Goal: Information Seeking & Learning: Learn about a topic

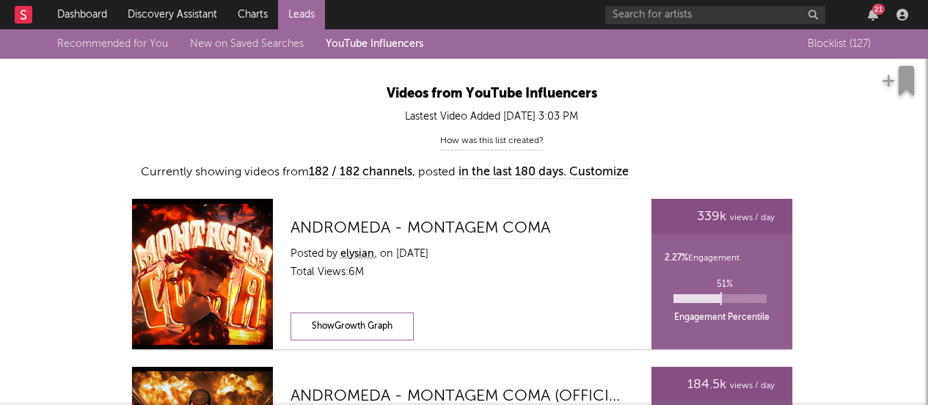
scroll to position [6943, 0]
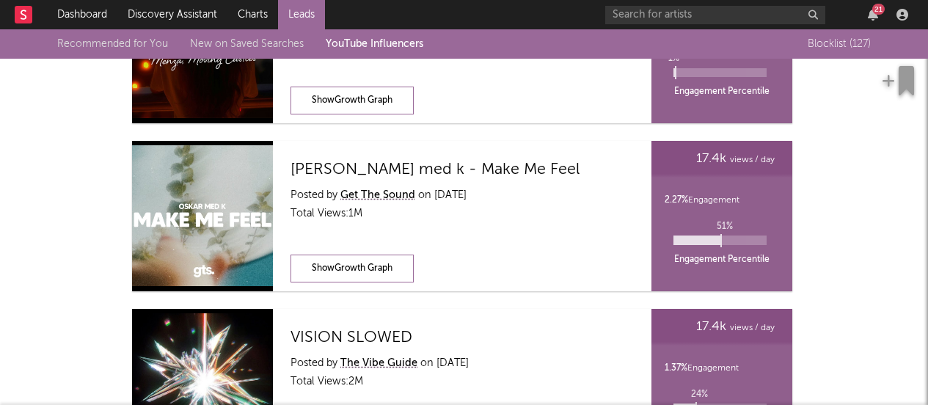
click at [873, 22] on div "21" at bounding box center [760, 14] width 308 height 29
click at [873, 18] on icon "button" at bounding box center [873, 15] width 10 height 12
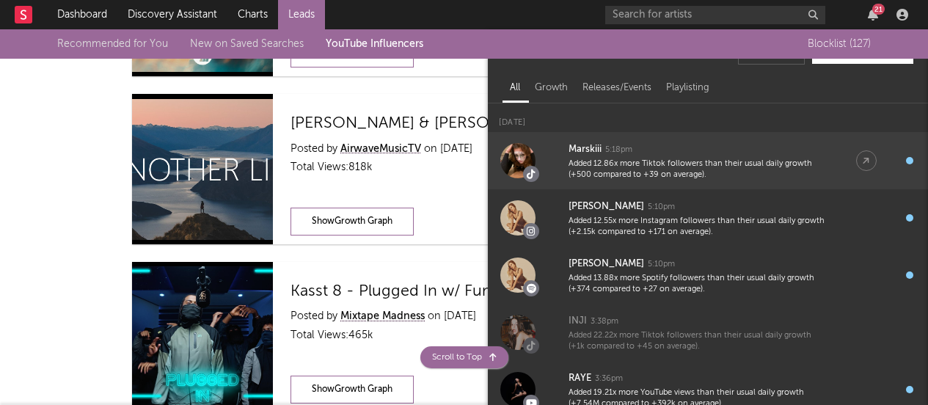
scroll to position [5813, 0]
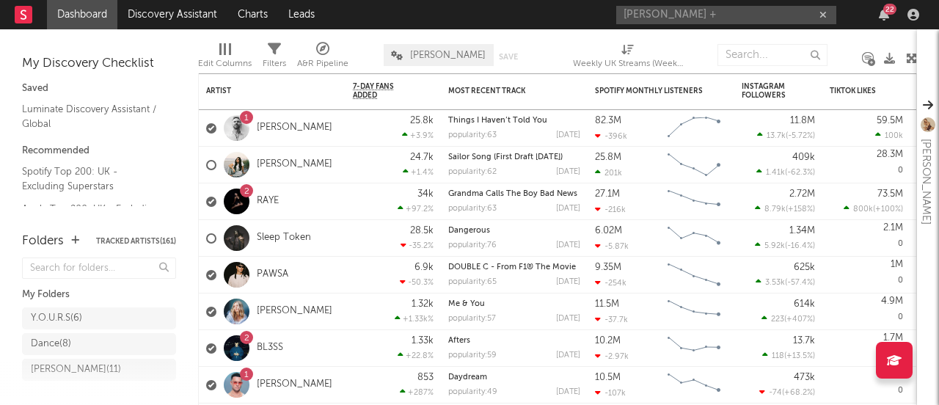
click at [887, 10] on div "22" at bounding box center [890, 9] width 13 height 11
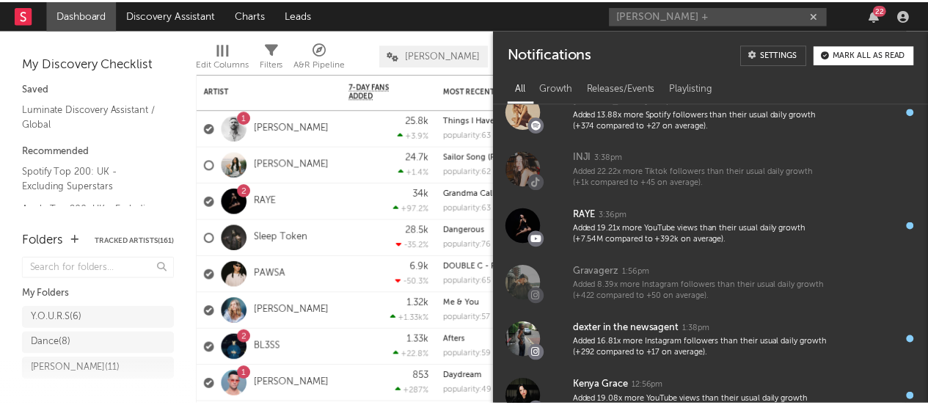
scroll to position [222, 0]
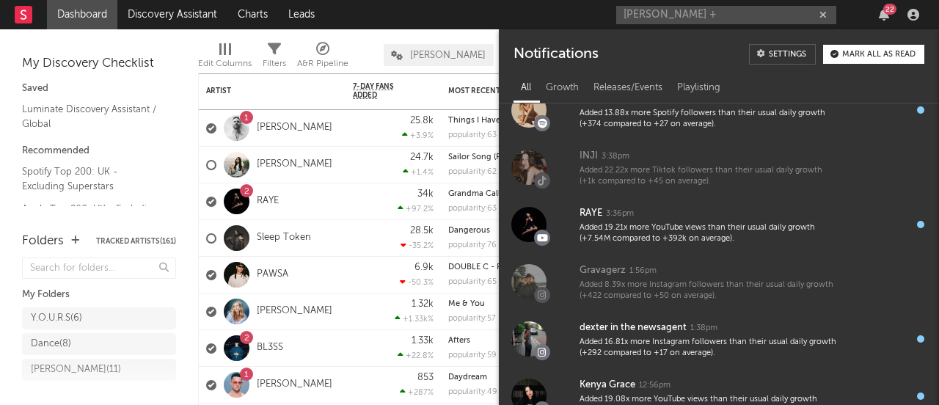
click at [676, 16] on input "omar +" at bounding box center [727, 15] width 220 height 18
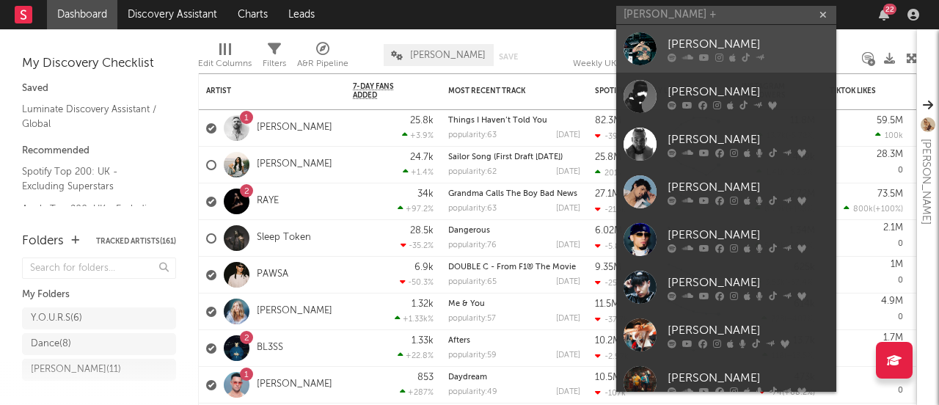
type input "omar +"
click at [676, 34] on link "[PERSON_NAME]" at bounding box center [727, 49] width 220 height 48
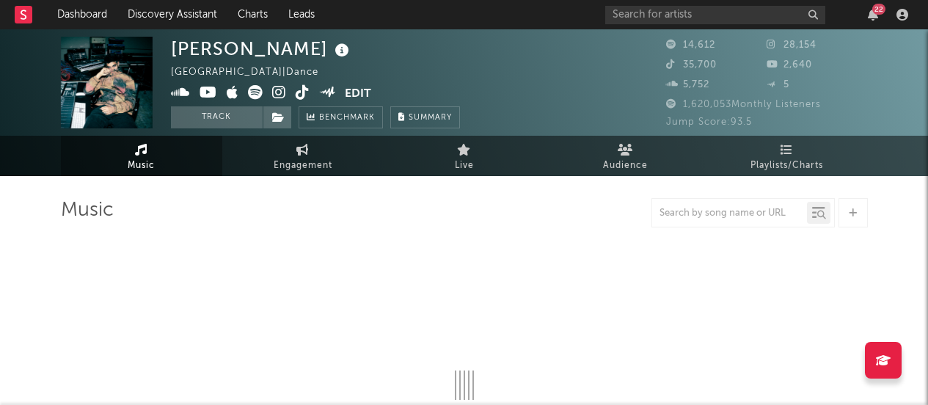
select select "6m"
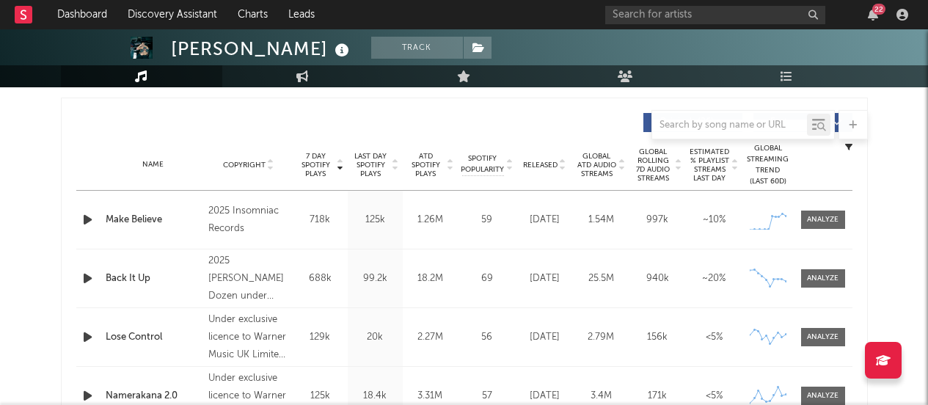
scroll to position [579, 0]
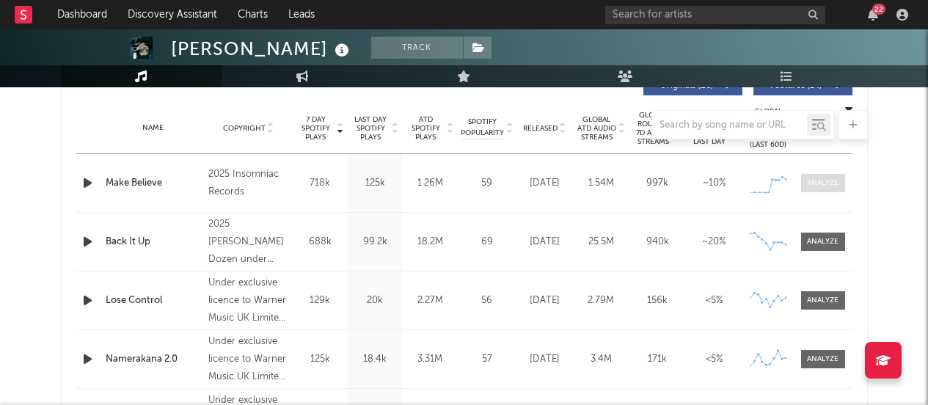
click at [818, 178] on div at bounding box center [823, 183] width 32 height 11
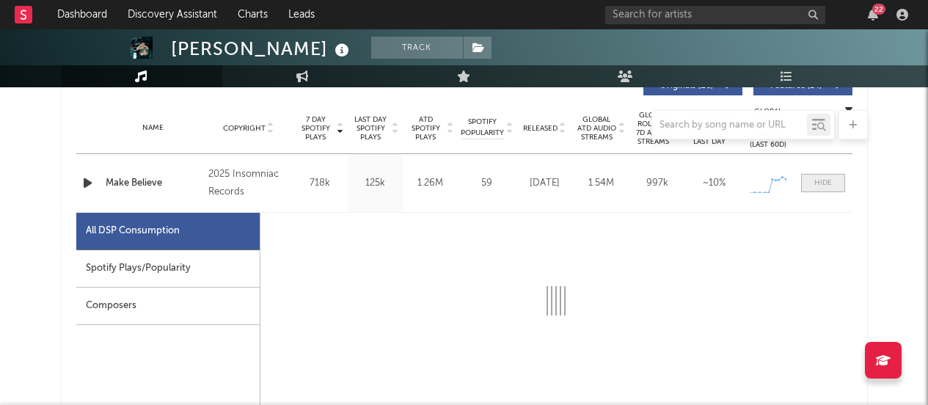
select select "1w"
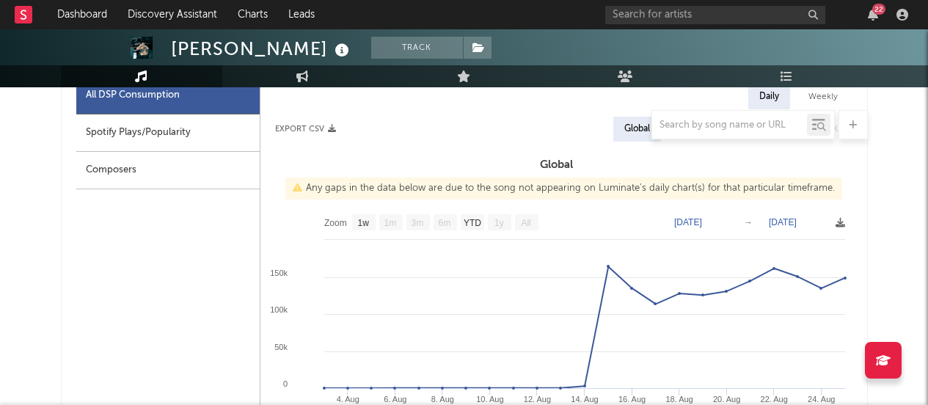
scroll to position [790, 0]
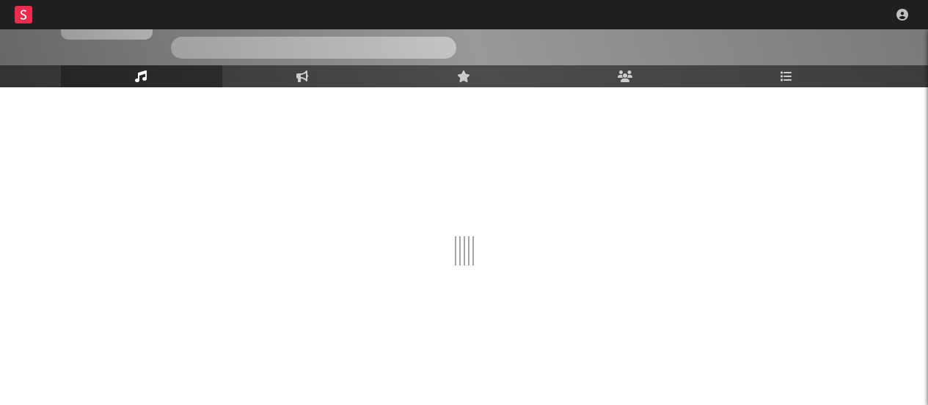
scroll to position [105, 0]
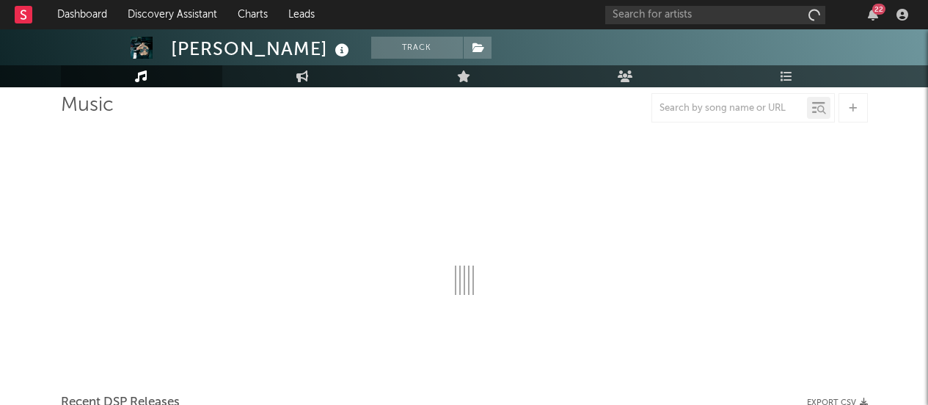
select select "6m"
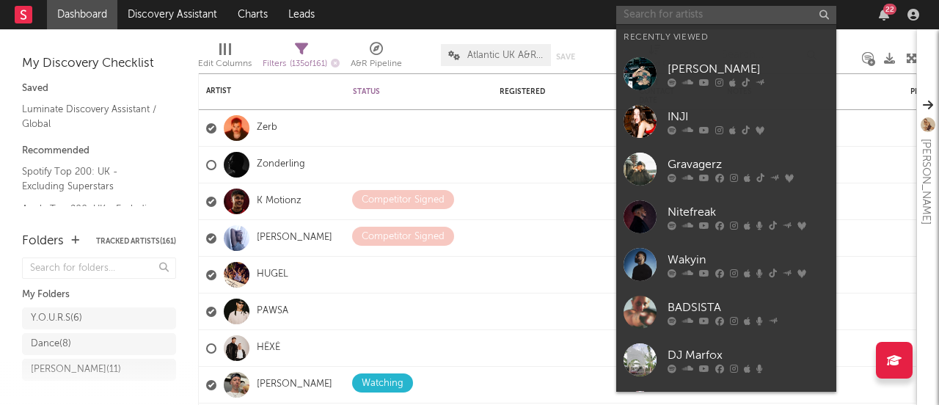
click at [733, 11] on input "text" at bounding box center [727, 15] width 220 height 18
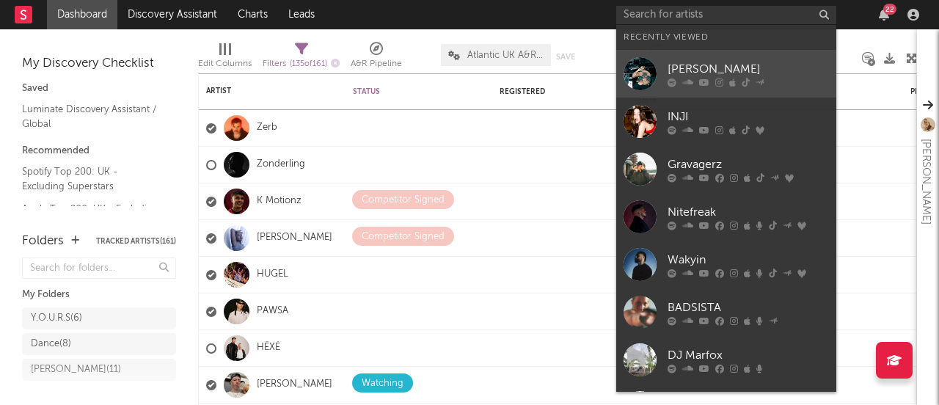
click at [680, 71] on div "[PERSON_NAME]" at bounding box center [748, 69] width 161 height 18
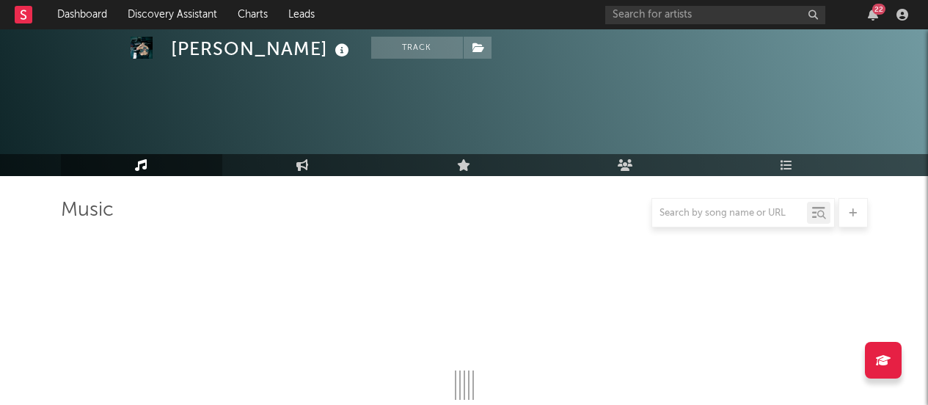
scroll to position [133, 0]
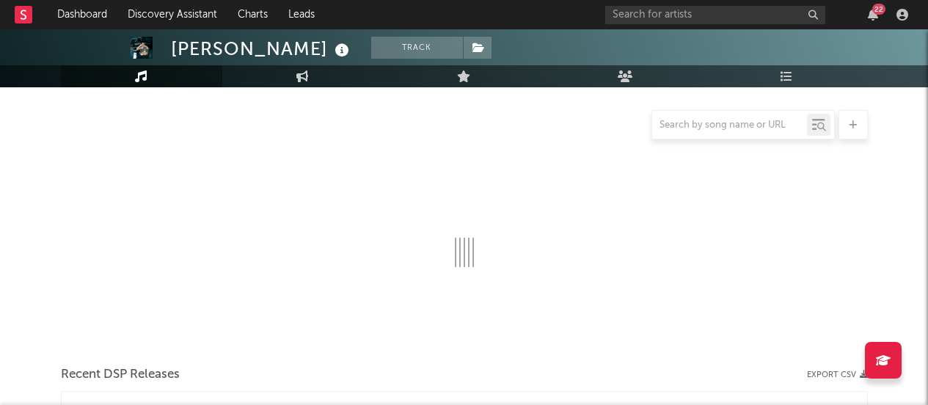
select select "6m"
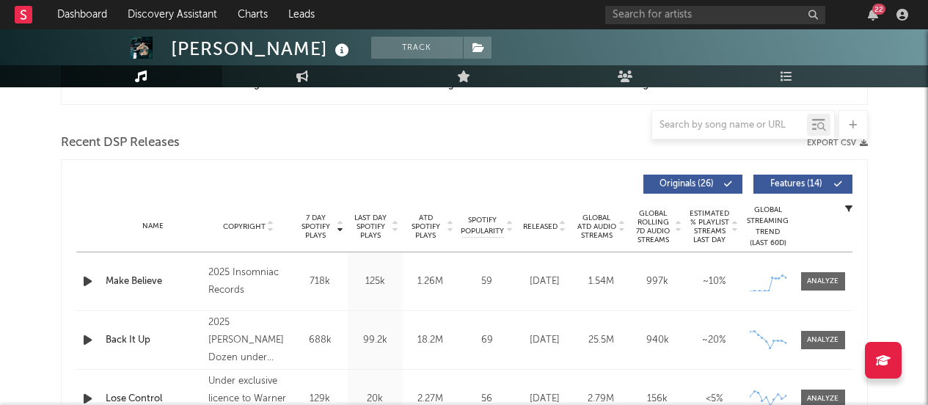
scroll to position [482, 0]
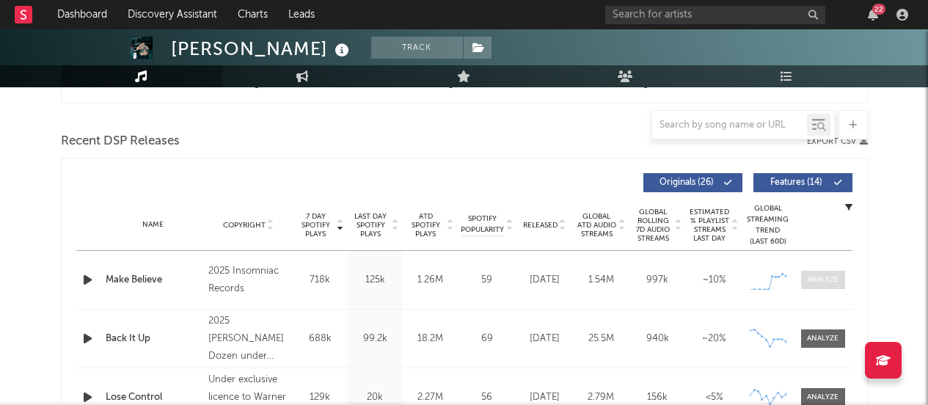
click at [835, 275] on div at bounding box center [823, 280] width 32 height 11
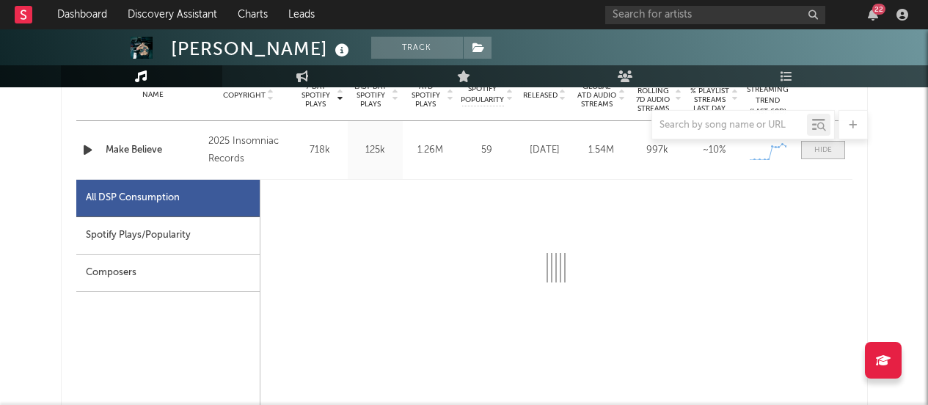
scroll to position [663, 0]
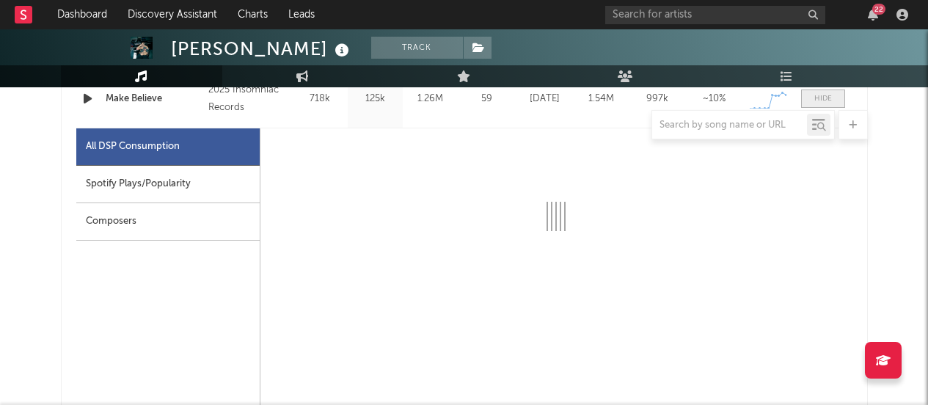
select select "1w"
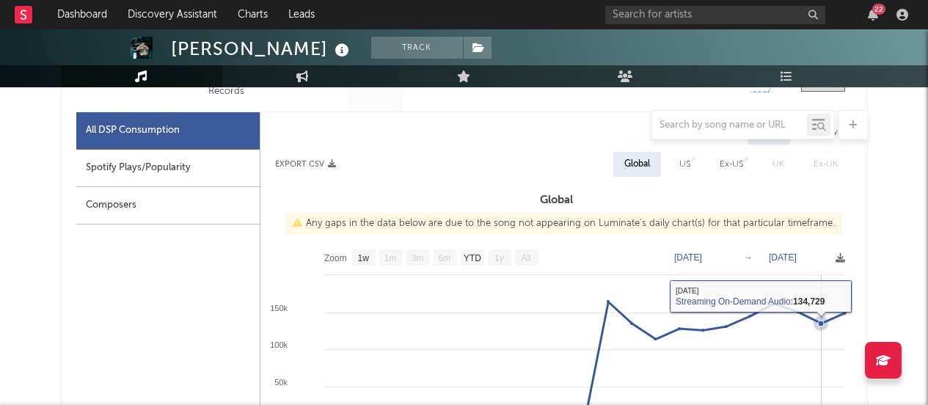
scroll to position [677, 0]
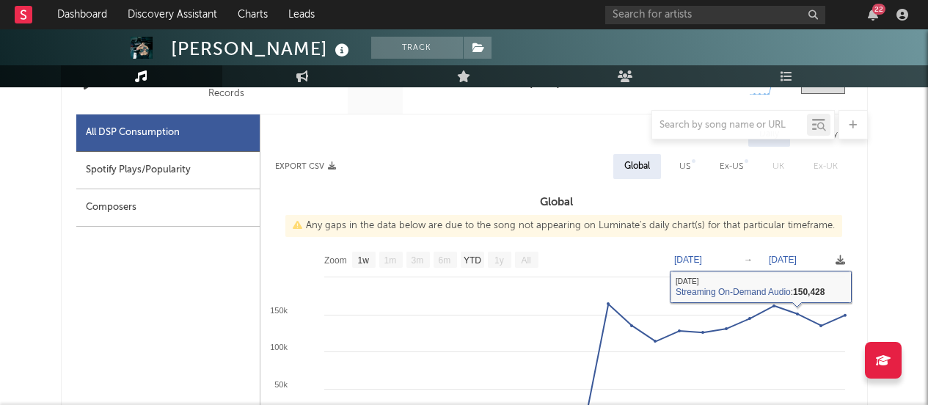
click at [233, 186] on div "Spotify Plays/Popularity" at bounding box center [167, 170] width 183 height 37
select select "1w"
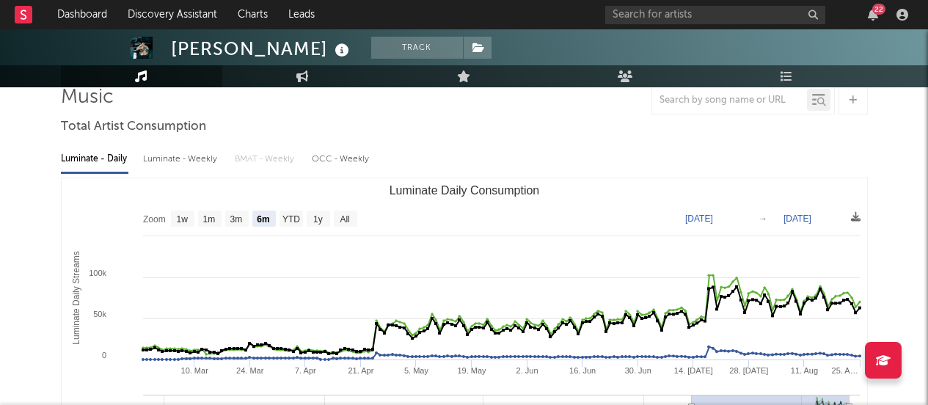
scroll to position [81, 0]
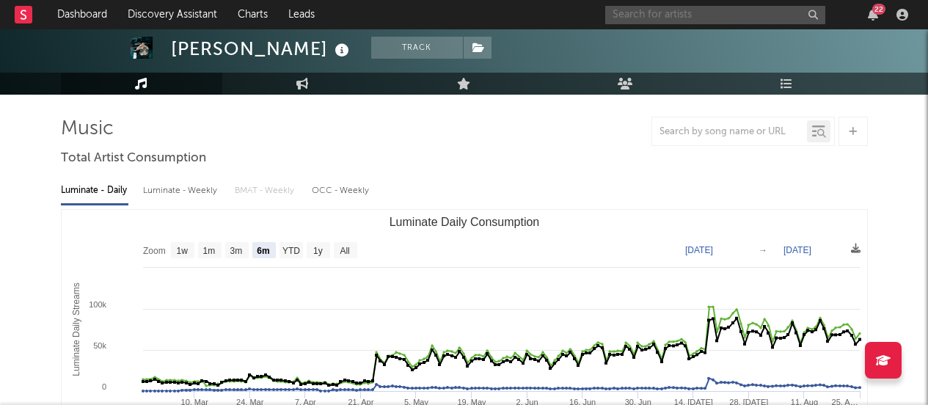
click at [688, 21] on input "text" at bounding box center [716, 15] width 220 height 18
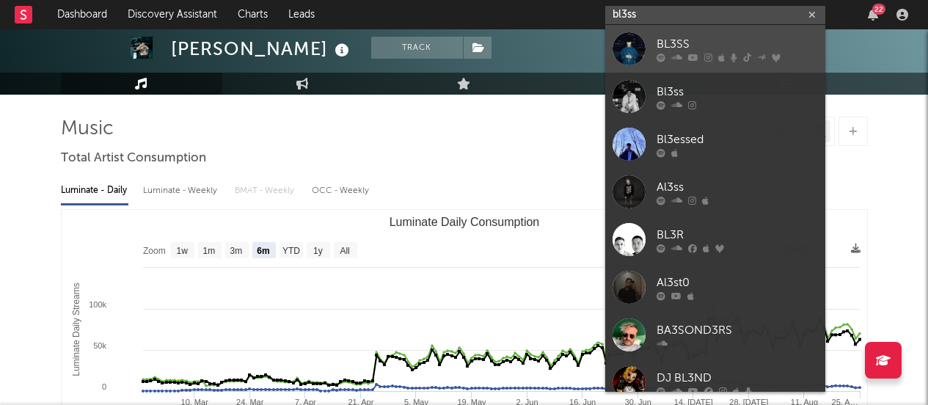
type input "bl3ss"
click at [677, 44] on div "BL3SS" at bounding box center [737, 44] width 161 height 18
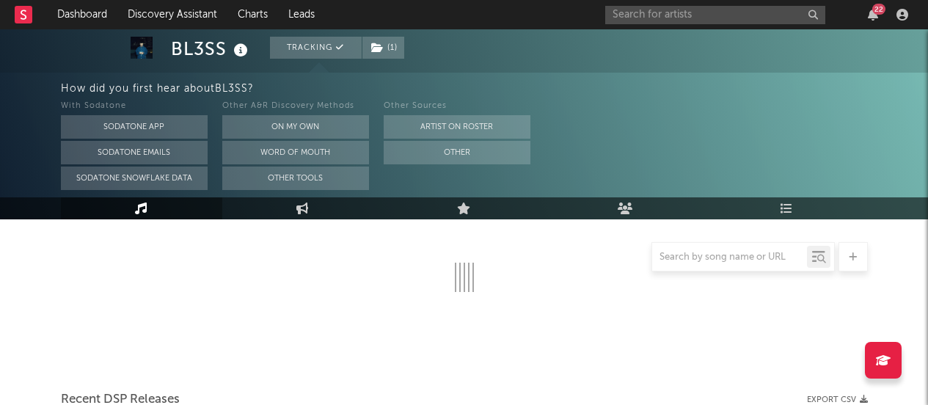
scroll to position [338, 0]
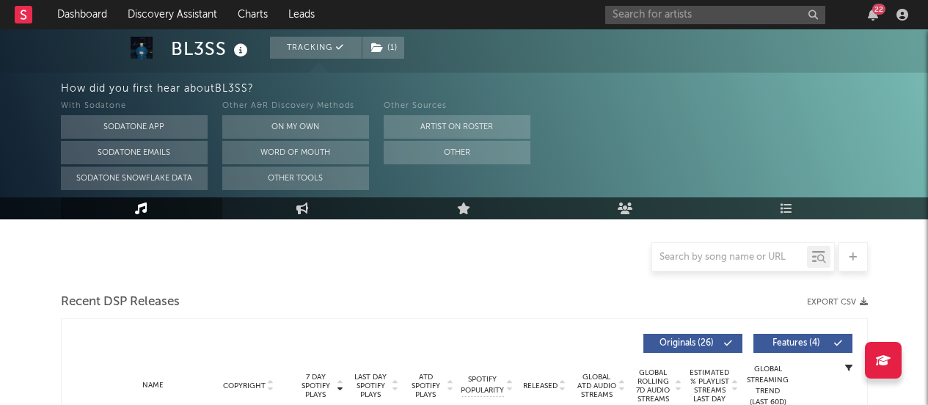
select select "6m"
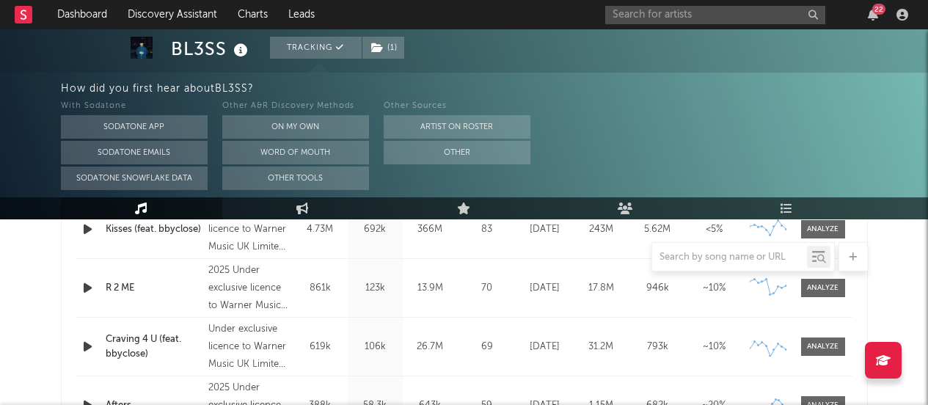
scroll to position [703, 0]
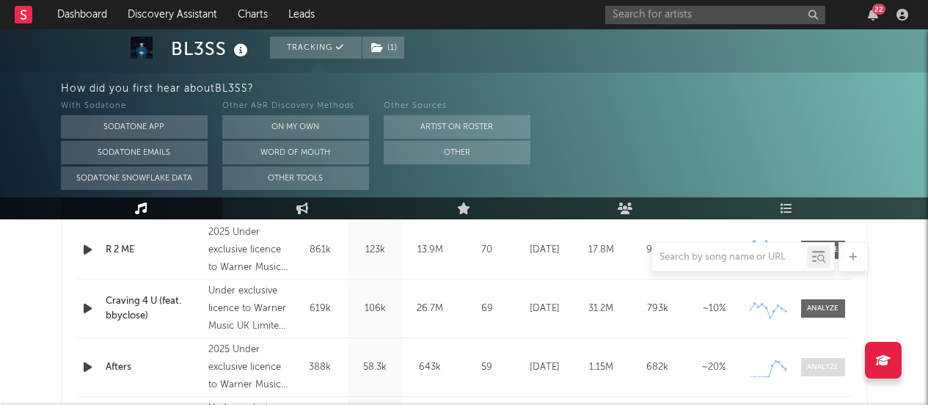
click at [825, 365] on div at bounding box center [823, 367] width 32 height 11
select select "1w"
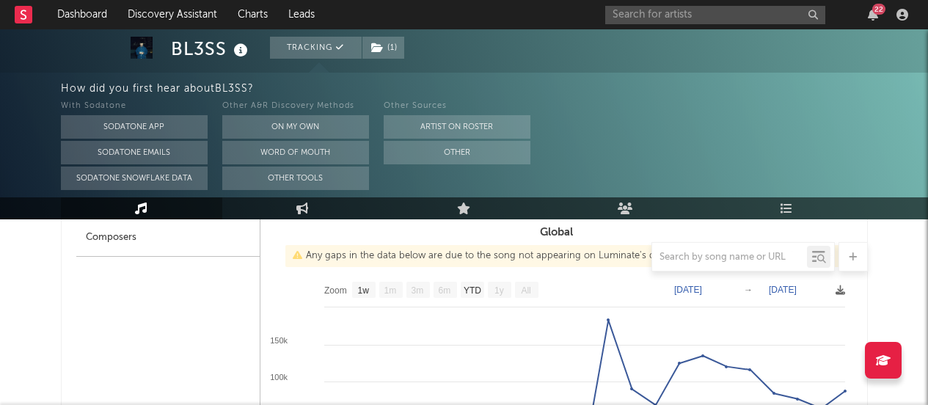
scroll to position [932, 0]
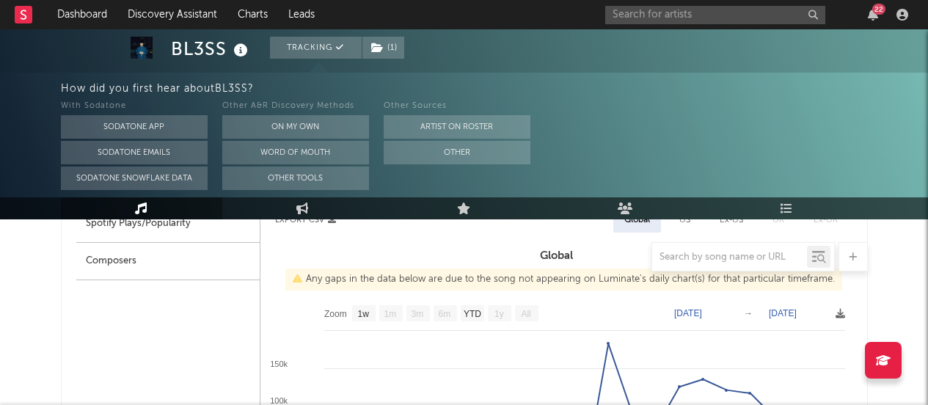
click at [208, 226] on div "Spotify Plays/Popularity" at bounding box center [167, 224] width 183 height 37
select select "1w"
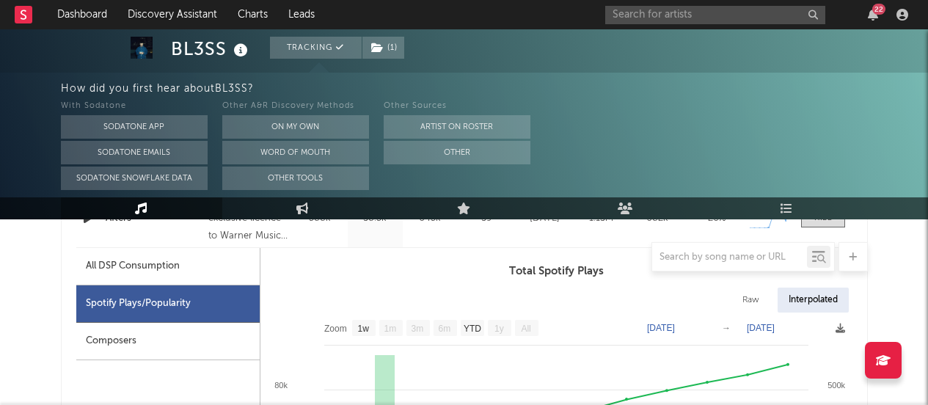
scroll to position [848, 0]
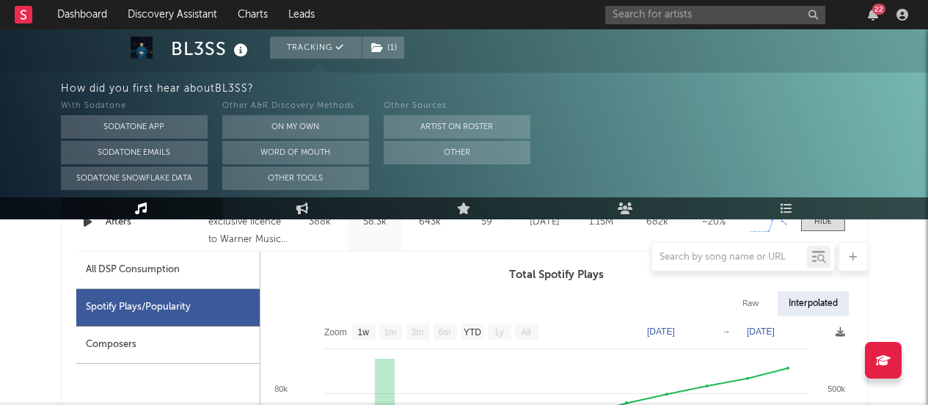
click at [179, 263] on div at bounding box center [464, 256] width 807 height 29
click at [177, 283] on div "All DSP Consumption" at bounding box center [167, 270] width 183 height 37
select select "1w"
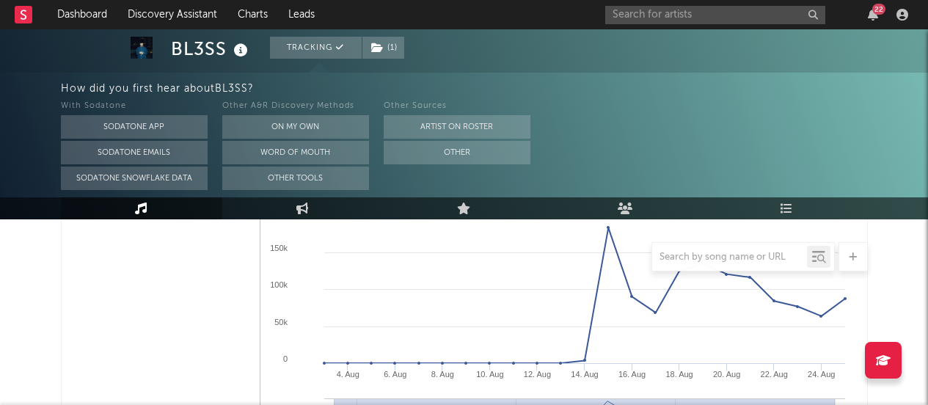
scroll to position [1005, 0]
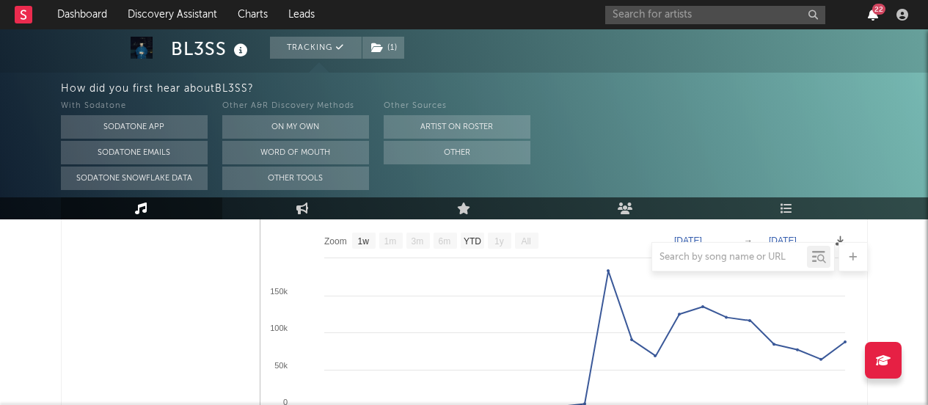
click at [870, 18] on icon "button" at bounding box center [873, 15] width 10 height 12
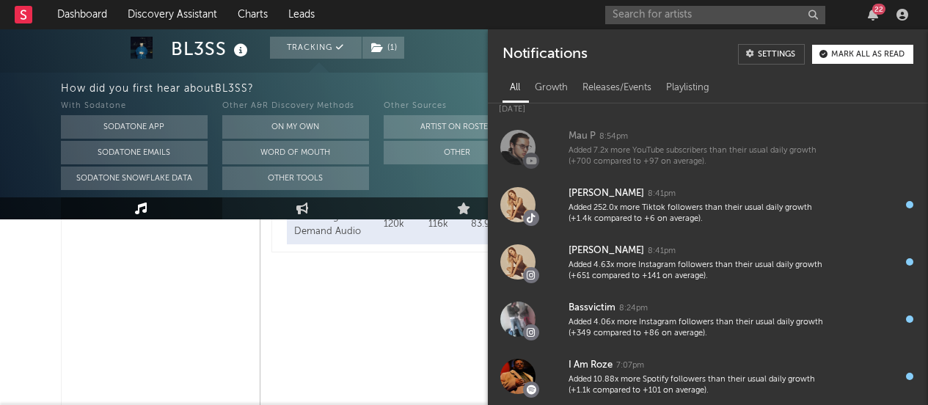
scroll to position [734, 0]
